Goal: Navigation & Orientation: Find specific page/section

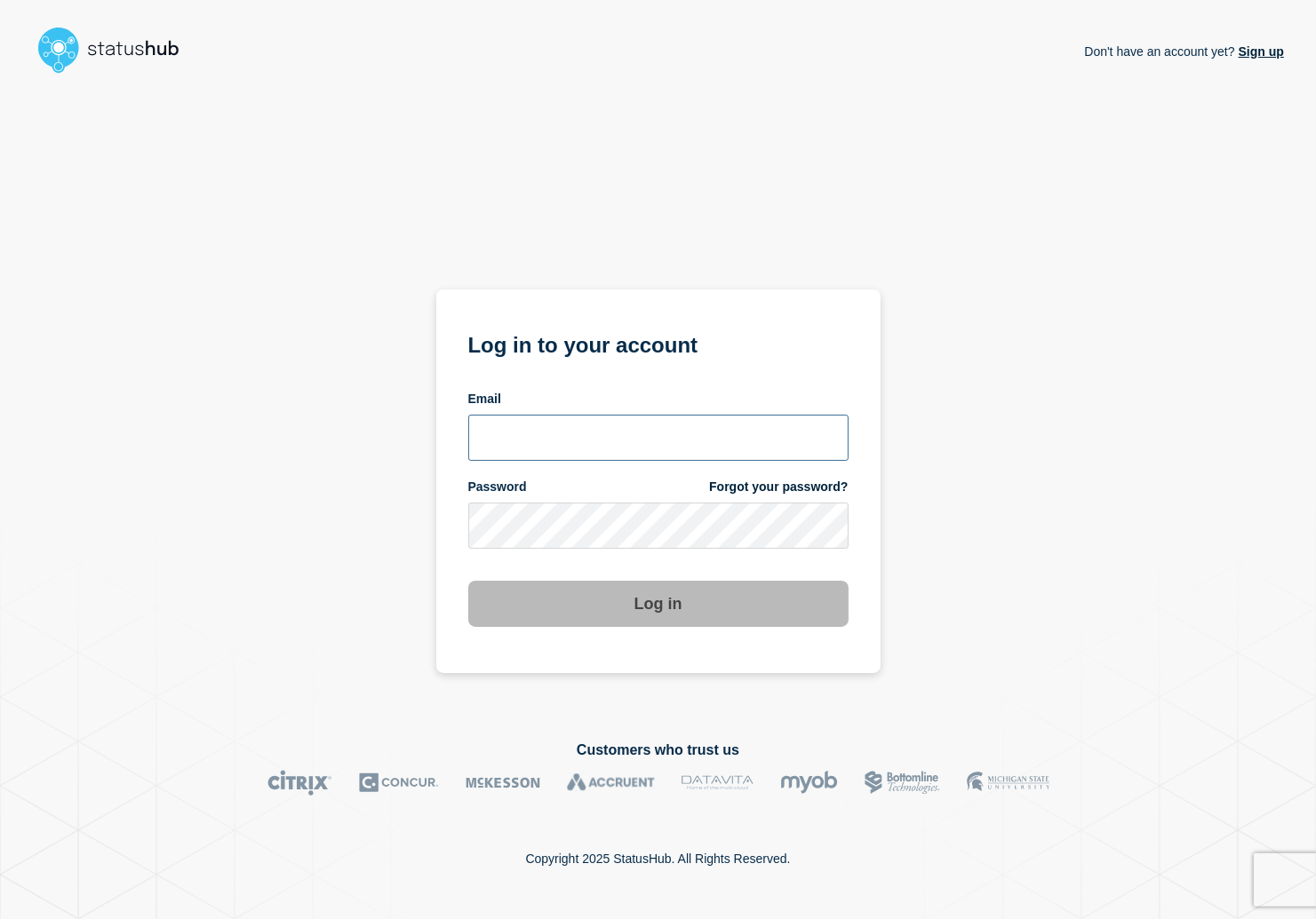
type input "[PERSON_NAME][EMAIL_ADDRESS][PERSON_NAME][DOMAIN_NAME]"
click at [690, 610] on button "Log in" at bounding box center [658, 604] width 380 height 46
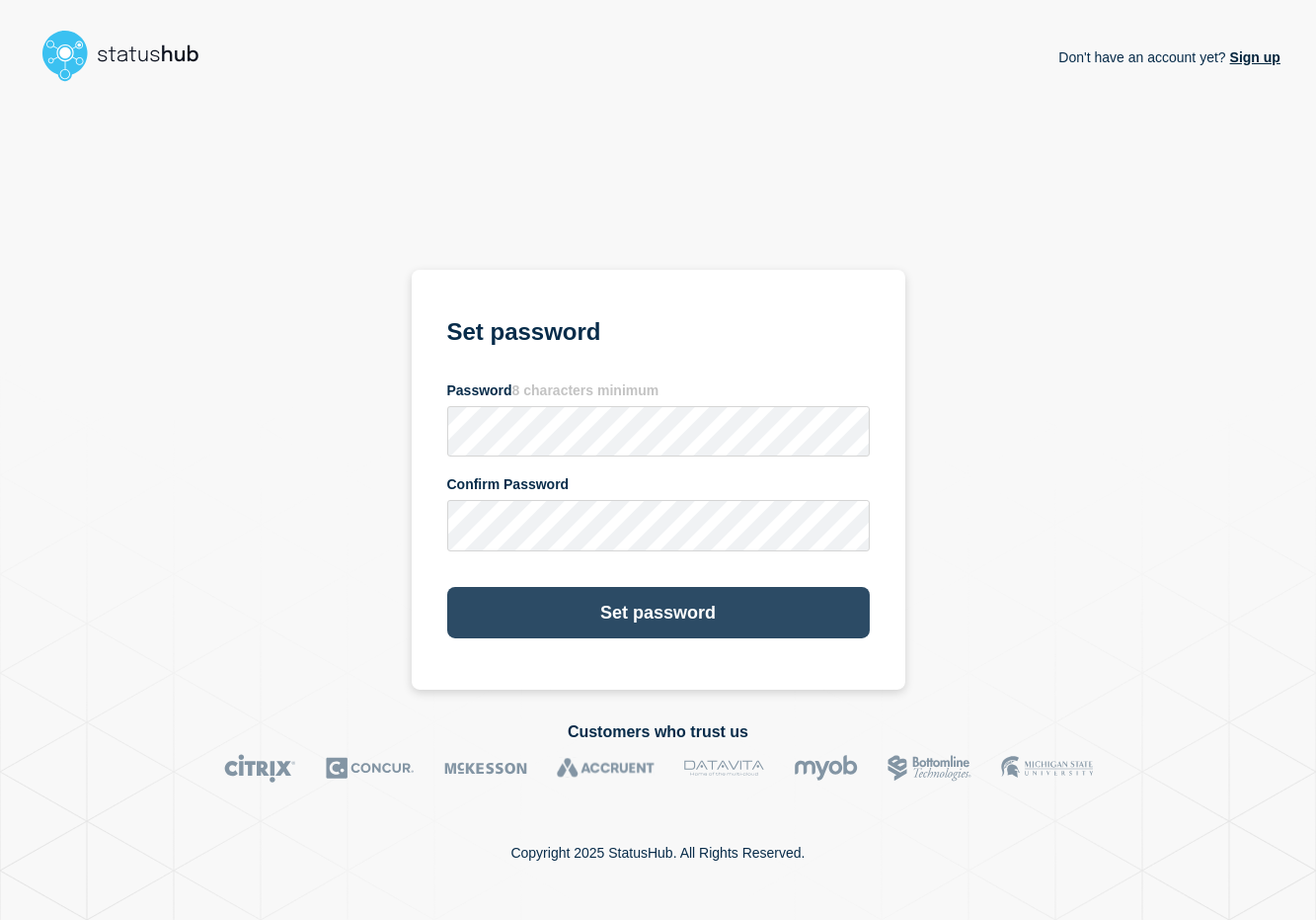
click at [677, 617] on button "Set password" at bounding box center [658, 612] width 422 height 51
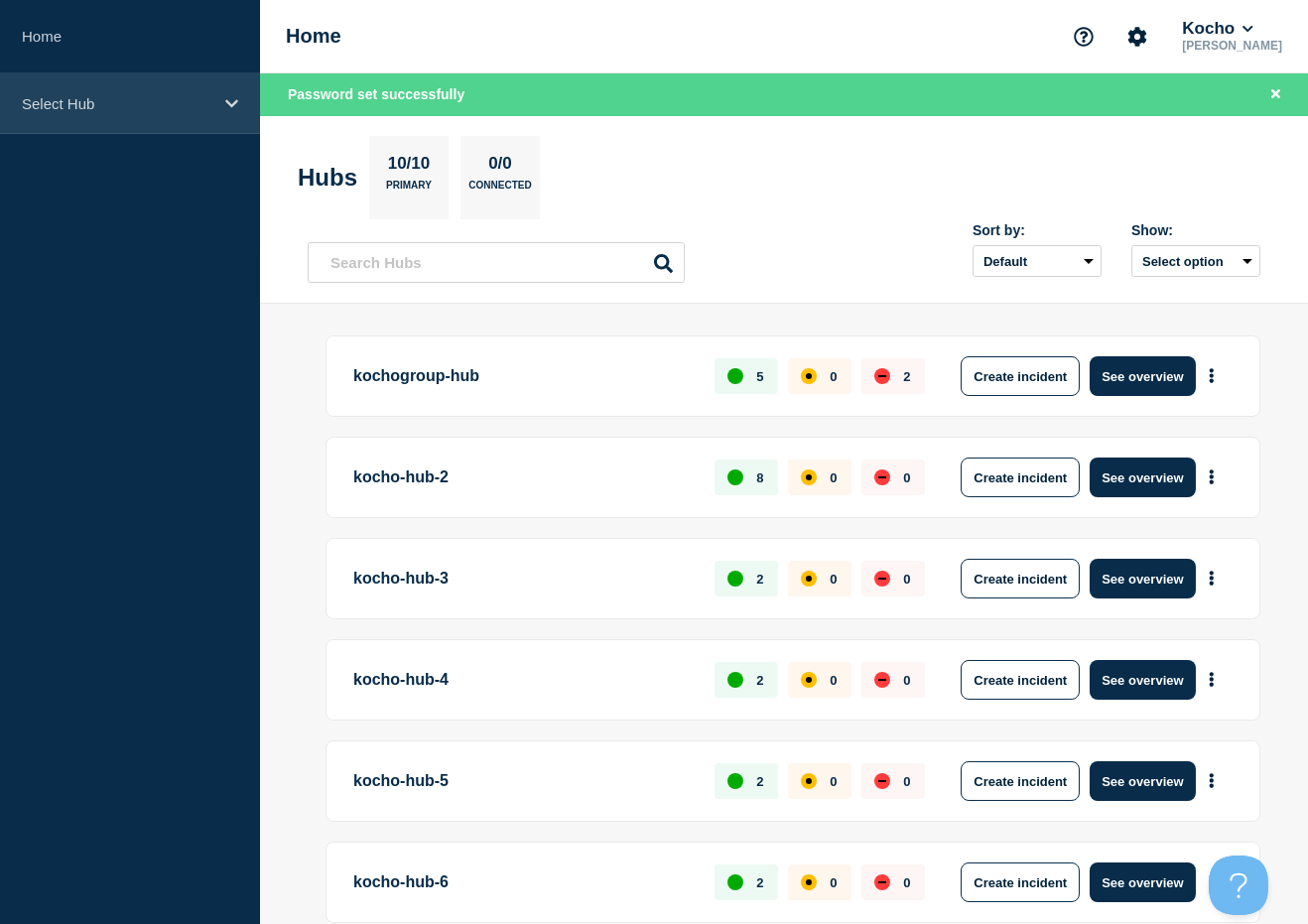
click at [240, 91] on div "Select Hub" at bounding box center [130, 103] width 260 height 61
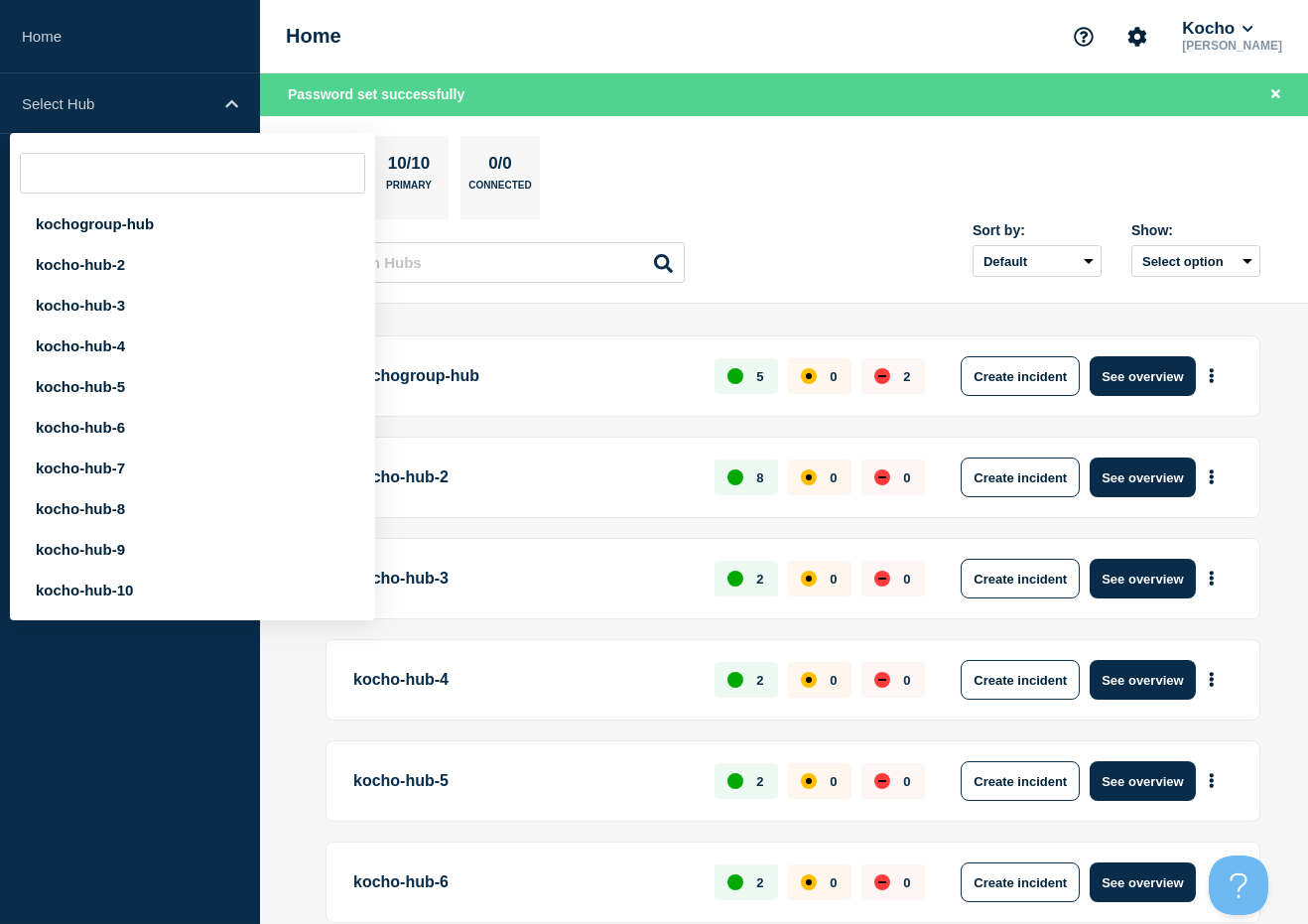
click at [842, 178] on section "Hubs 10/10 Primary 0/0 Connected" at bounding box center [784, 178] width 972 height 83
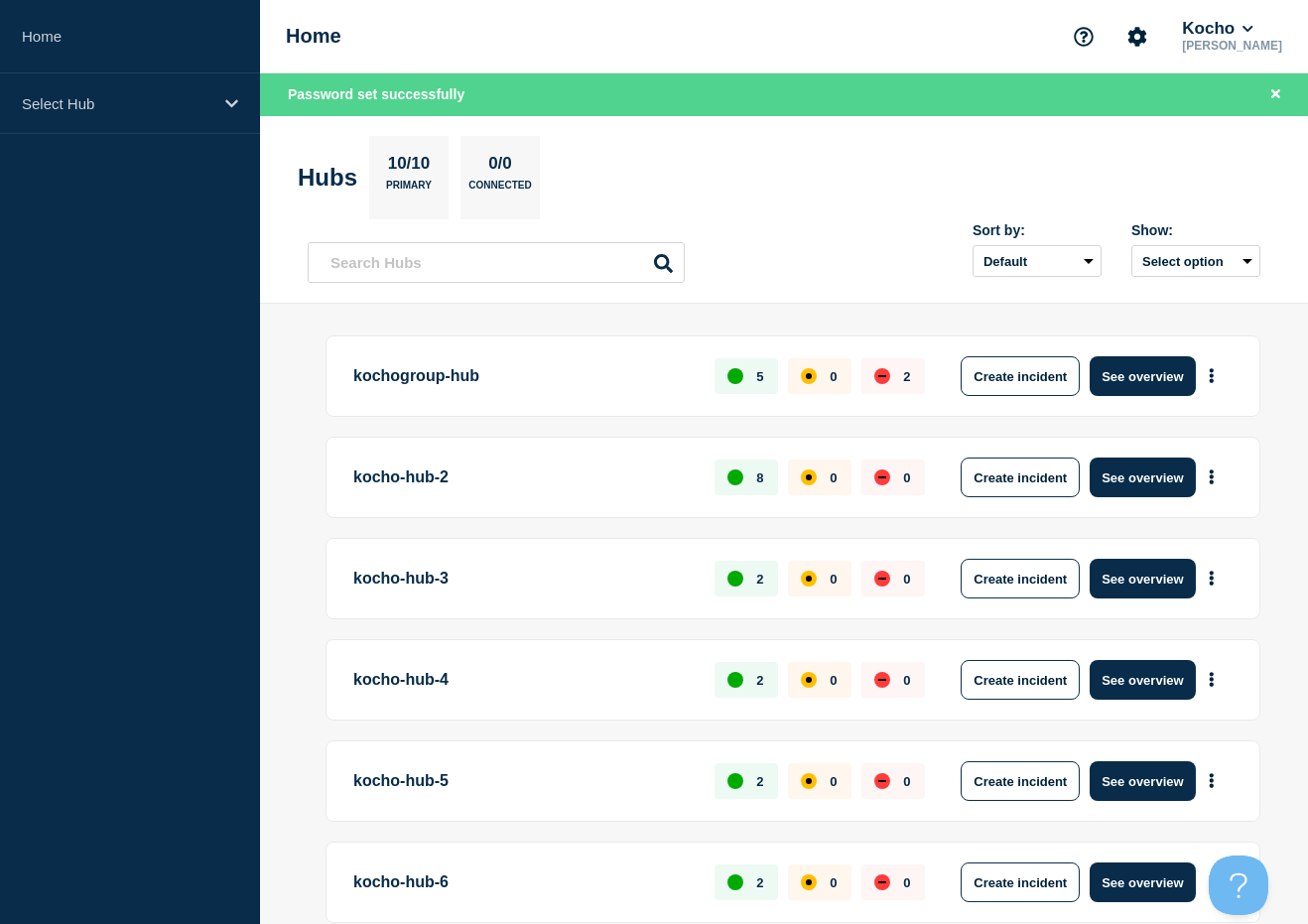
click at [584, 473] on p "kocho-hub-2" at bounding box center [522, 477] width 338 height 40
click at [1126, 474] on button "See overview" at bounding box center [1142, 477] width 105 height 40
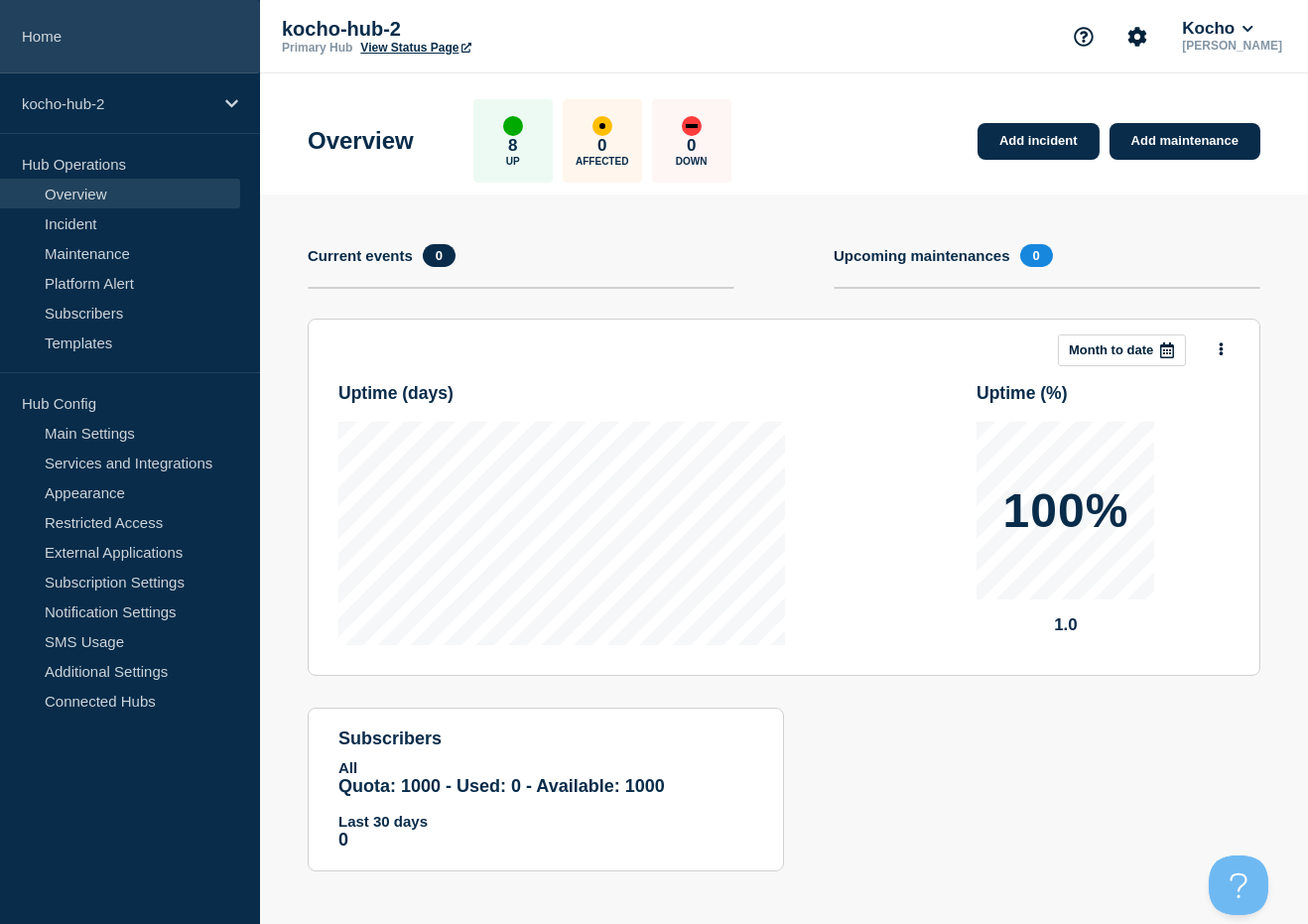
click at [40, 36] on link "Home" at bounding box center [130, 37] width 260 height 74
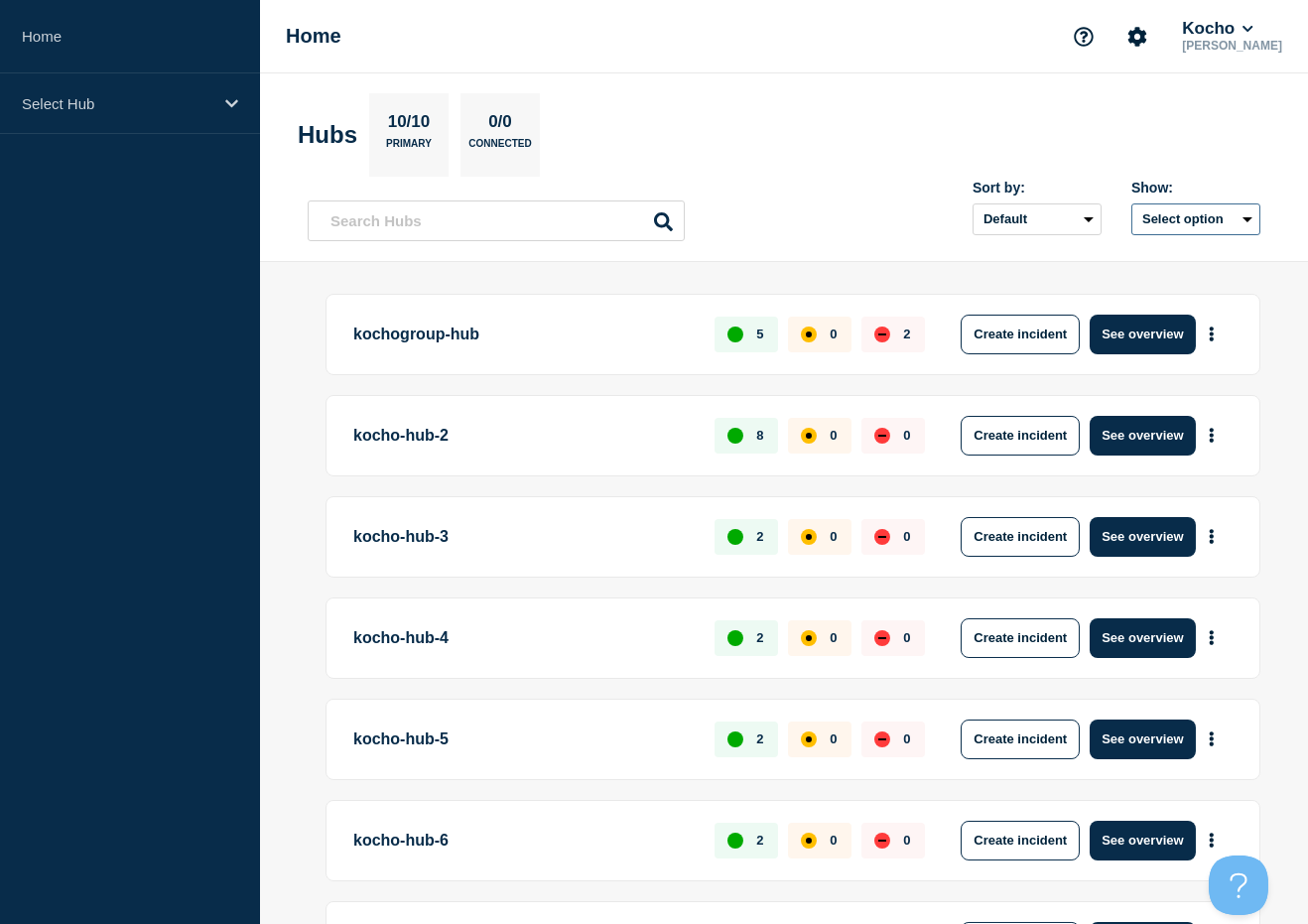
click at [1214, 221] on button "Select option" at bounding box center [1196, 220] width 129 height 32
click at [1172, 283] on span "Open incidents Hubs" at bounding box center [1189, 296] width 109 height 30
click at [1155, 218] on button "Select option" at bounding box center [1196, 220] width 129 height 32
click at [896, 97] on section "Hubs 10/10 Primary 0/0 Connected" at bounding box center [784, 135] width 972 height 83
click at [414, 129] on p "10/10" at bounding box center [409, 125] width 58 height 26
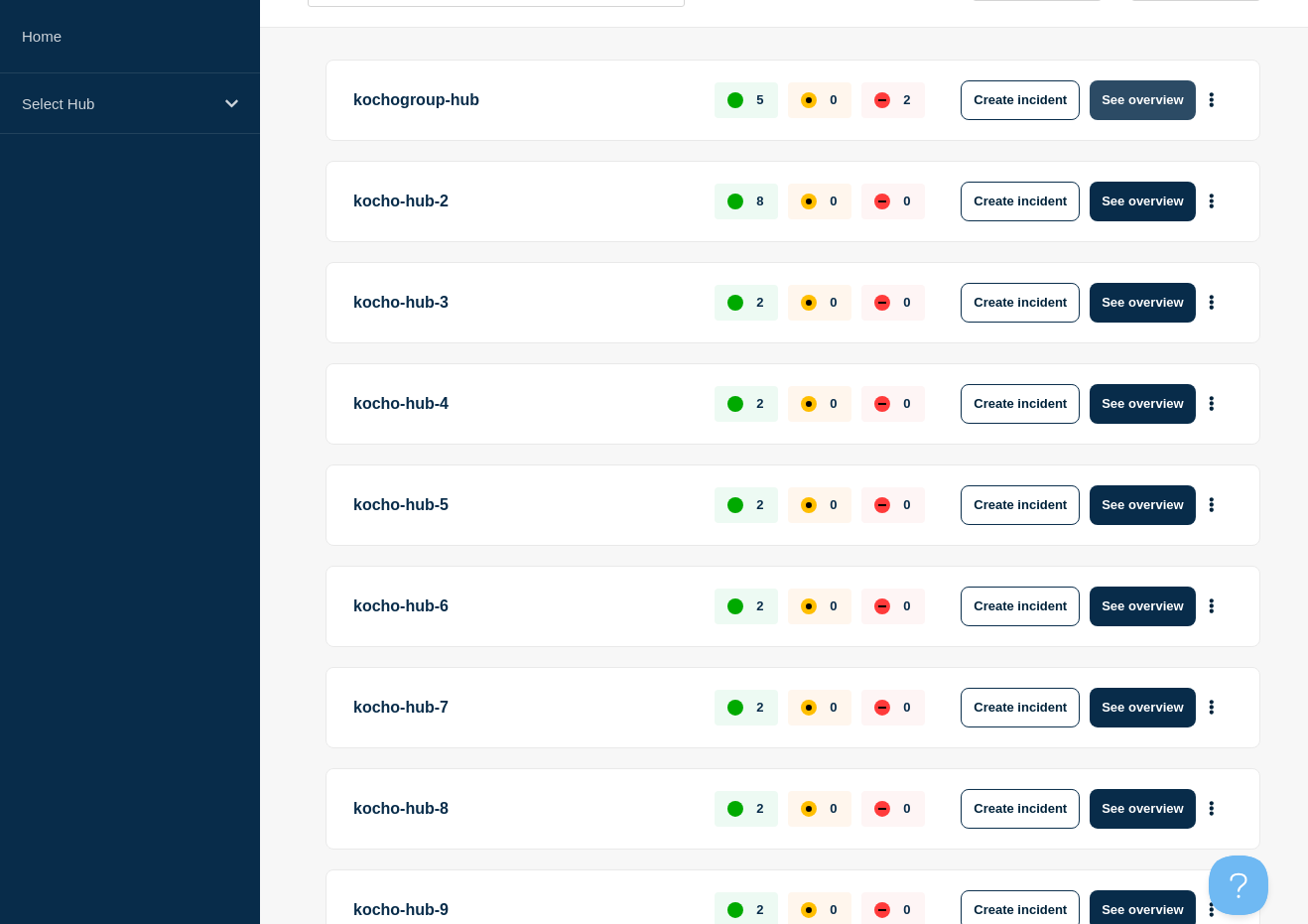
scroll to position [453, 0]
